Goal: Find contact information: Find contact information

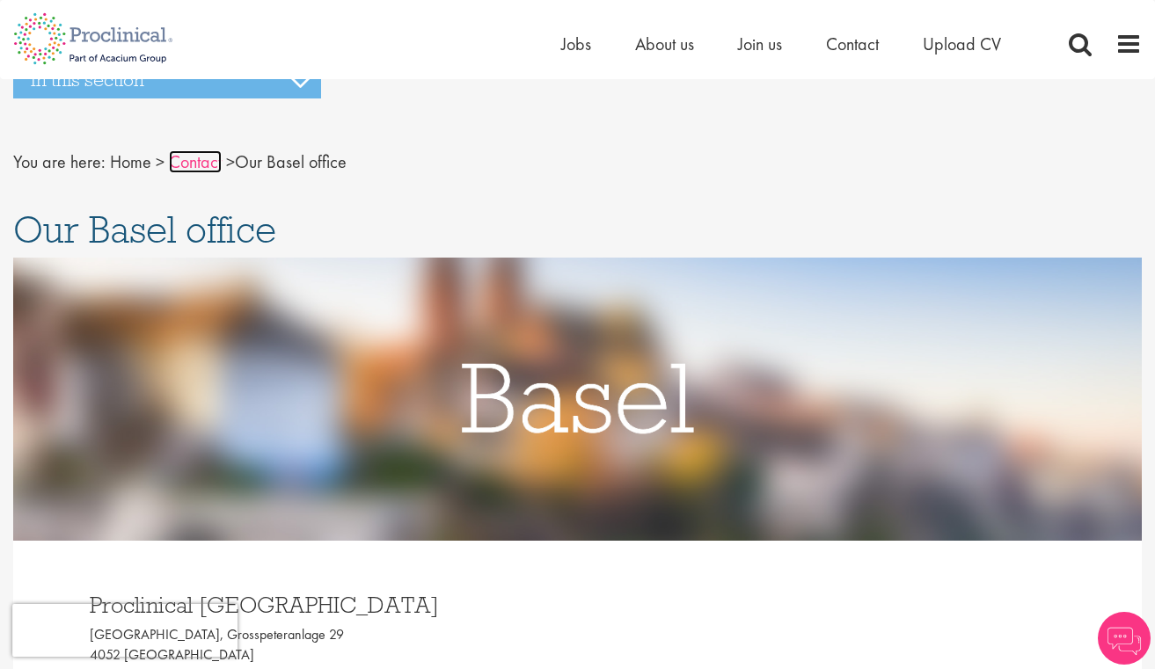
click at [205, 163] on link "Contact" at bounding box center [195, 161] width 53 height 23
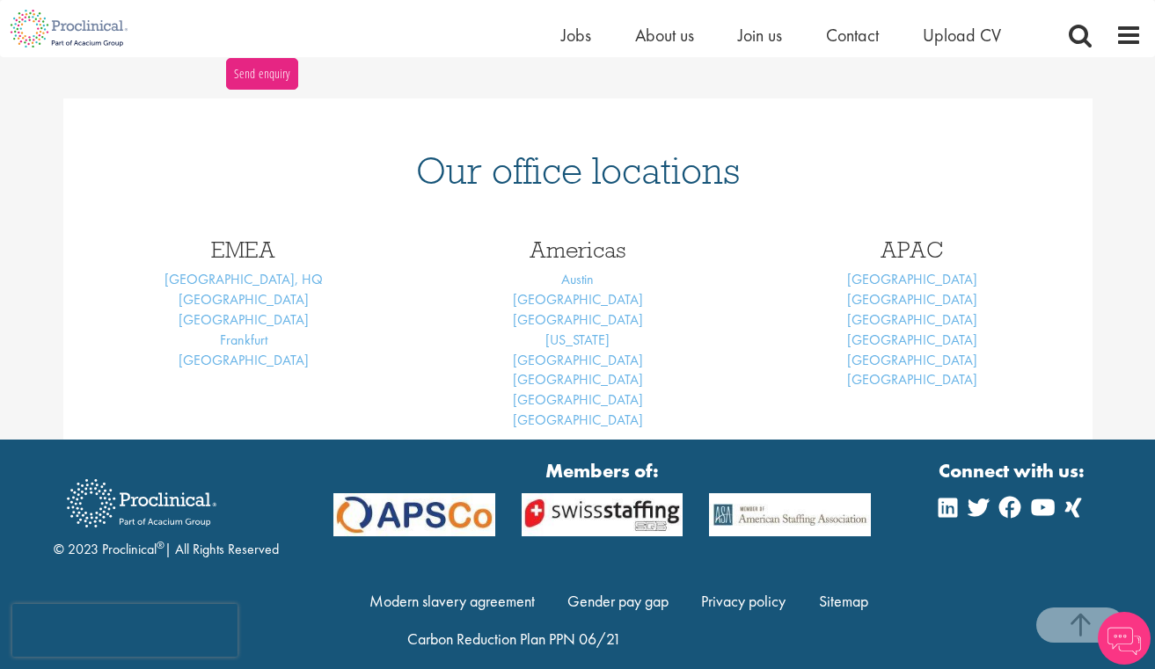
scroll to position [674, 0]
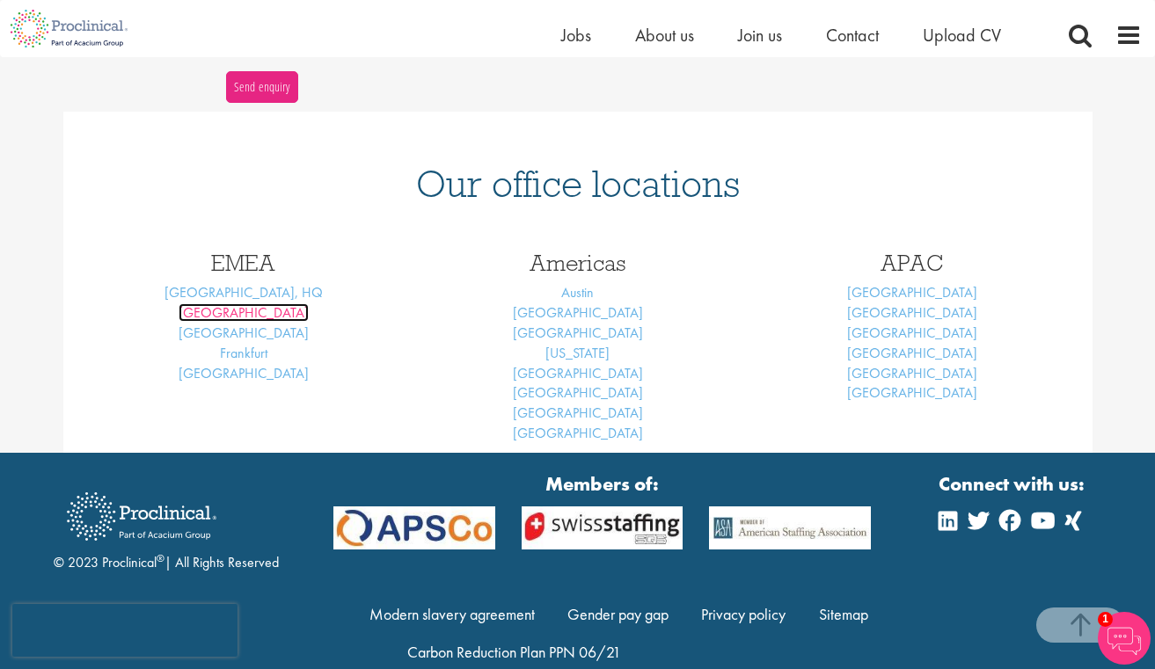
click at [246, 316] on link "[GEOGRAPHIC_DATA]" at bounding box center [244, 312] width 130 height 18
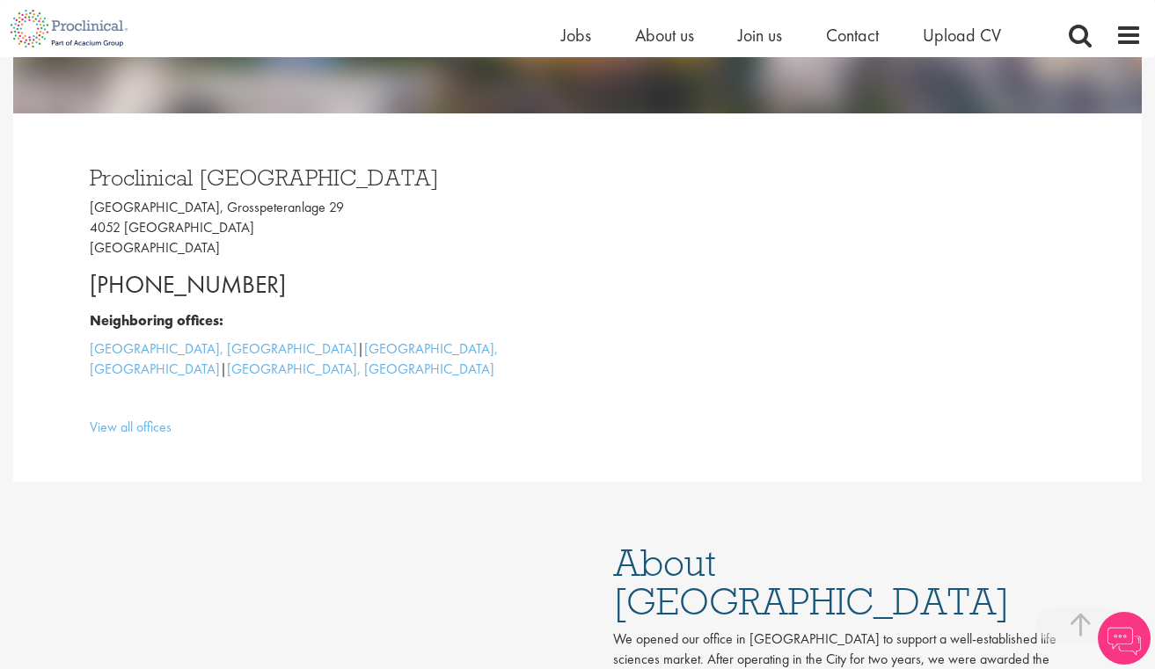
scroll to position [406, 0]
